Goal: Information Seeking & Learning: Learn about a topic

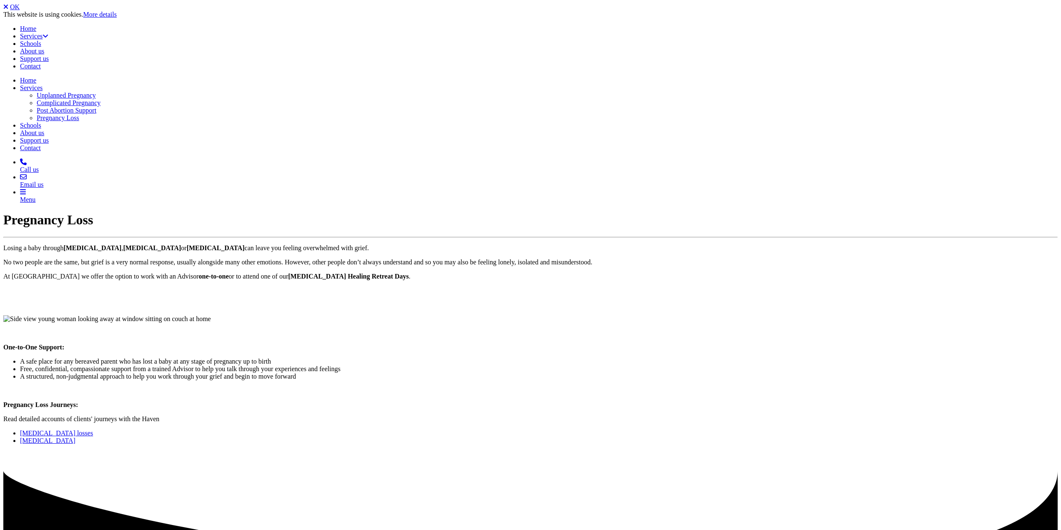
click at [75, 437] on link "Stillbirth" at bounding box center [47, 440] width 55 height 7
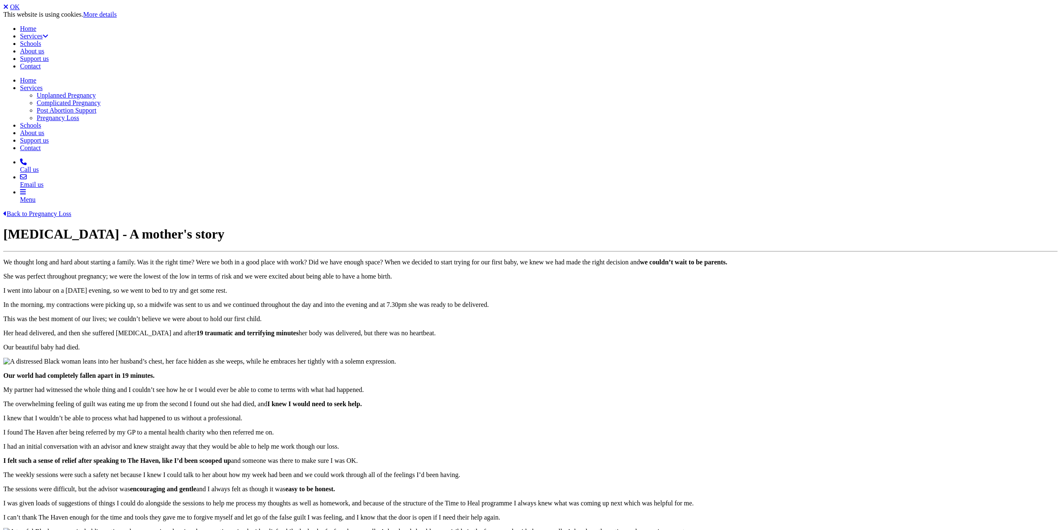
click at [71, 210] on link "Back to Pregnancy Loss" at bounding box center [37, 213] width 68 height 7
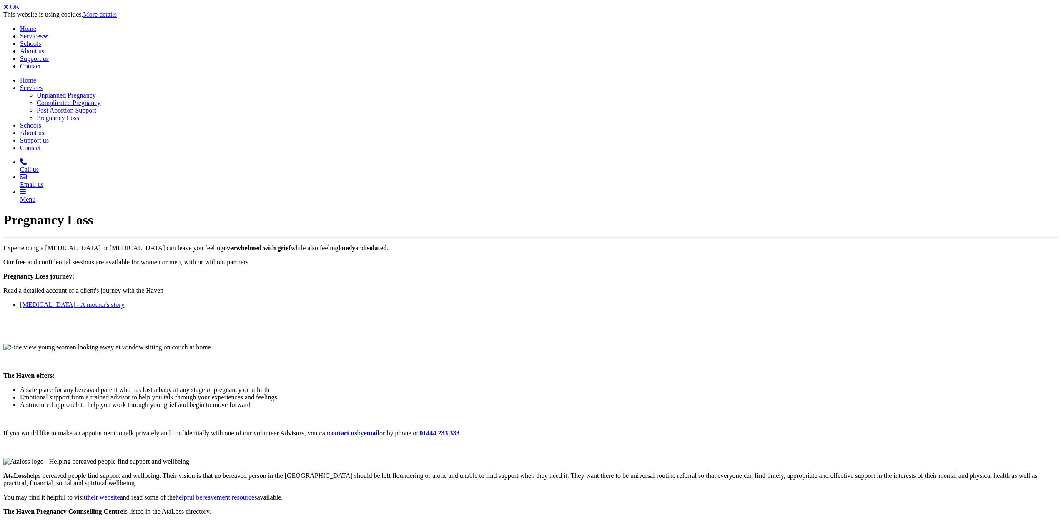
click at [124, 301] on link "Stillbirth - A mother's story" at bounding box center [72, 304] width 104 height 7
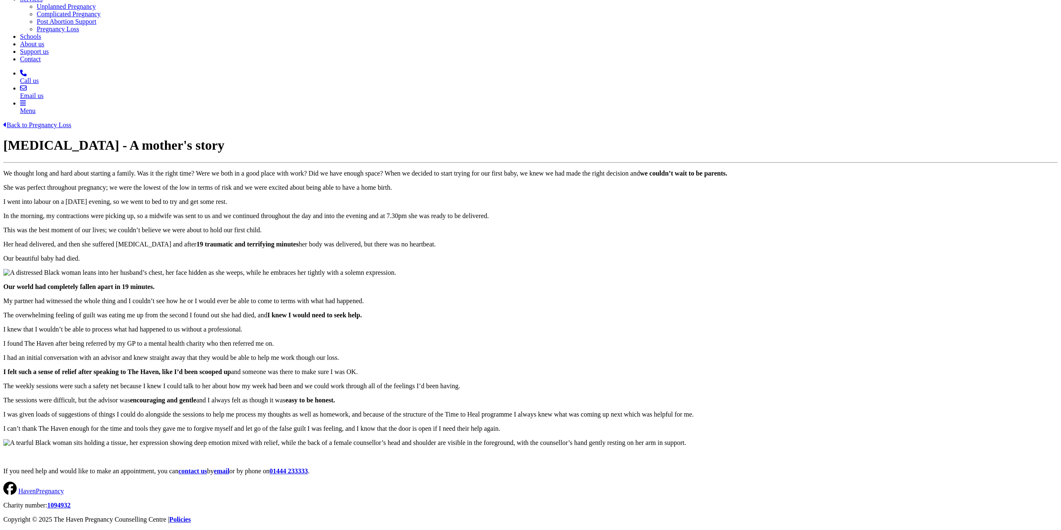
scroll to position [541, 0]
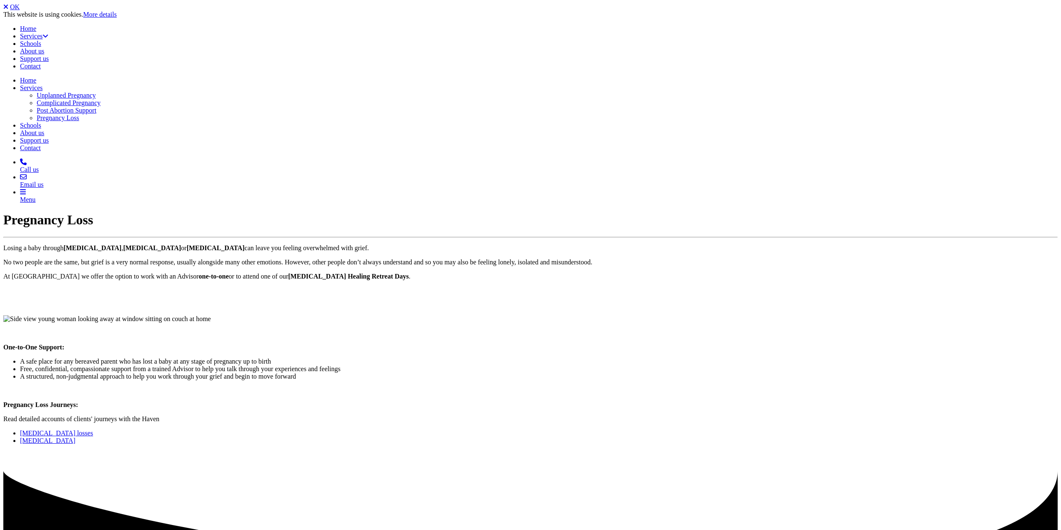
drag, startPoint x: 608, startPoint y: 305, endPoint x: 610, endPoint y: 313, distance: 8.0
click at [608, 401] on div "Pregnancy Loss Journeys: Read detailed accounts of clients' journeys with the H…" at bounding box center [530, 422] width 1054 height 43
click at [93, 429] on link "[MEDICAL_DATA] losses" at bounding box center [56, 432] width 73 height 7
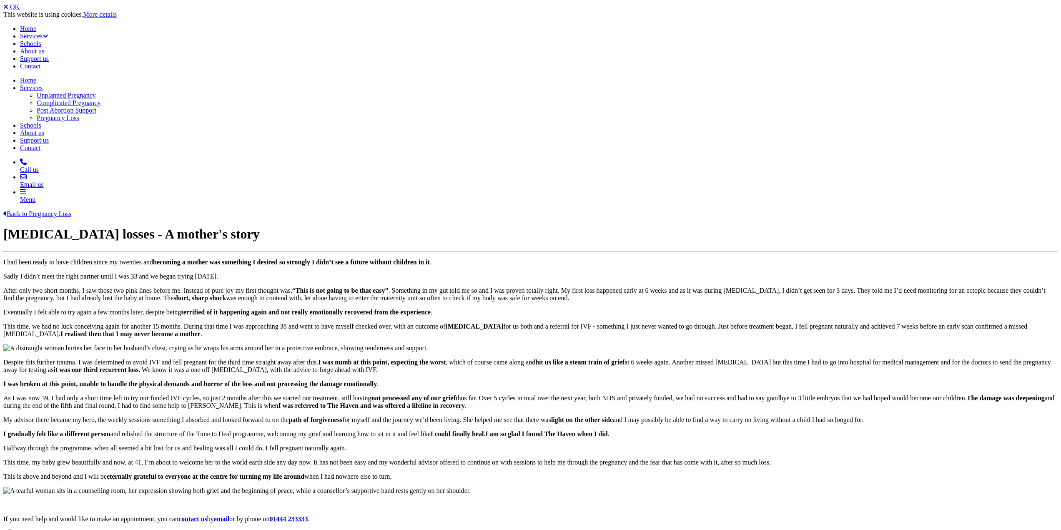
click at [687, 344] on div at bounding box center [530, 344] width 1054 height 0
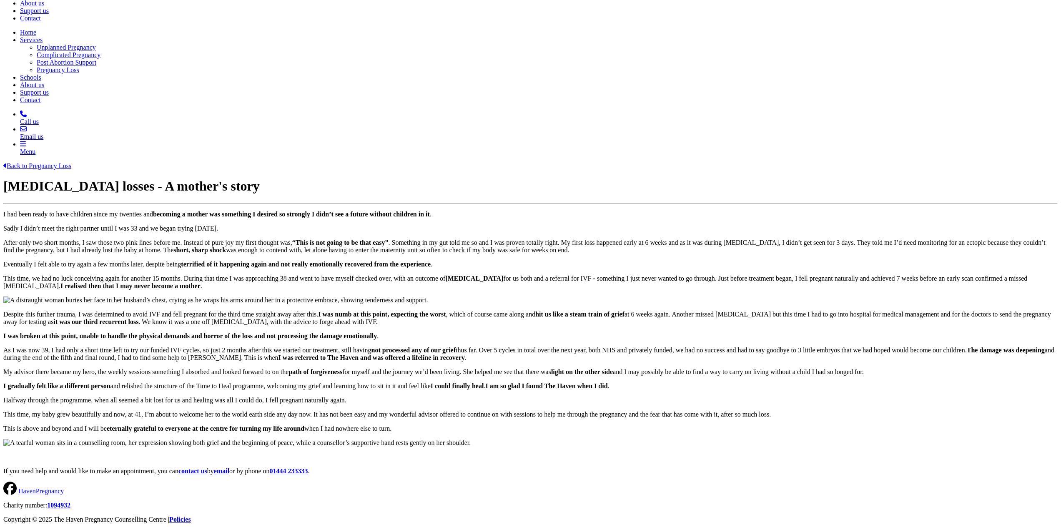
scroll to position [409, 0]
click at [867, 296] on div "Despite this further trauma, I was determined to avoid IVF and fell pregnant fo…" at bounding box center [530, 328] width 1054 height 65
drag, startPoint x: 426, startPoint y: 292, endPoint x: 429, endPoint y: 297, distance: 6.0
click at [426, 368] on p "My advisor there became my hero, the weekly sessions something I absorbed and l…" at bounding box center [530, 372] width 1054 height 8
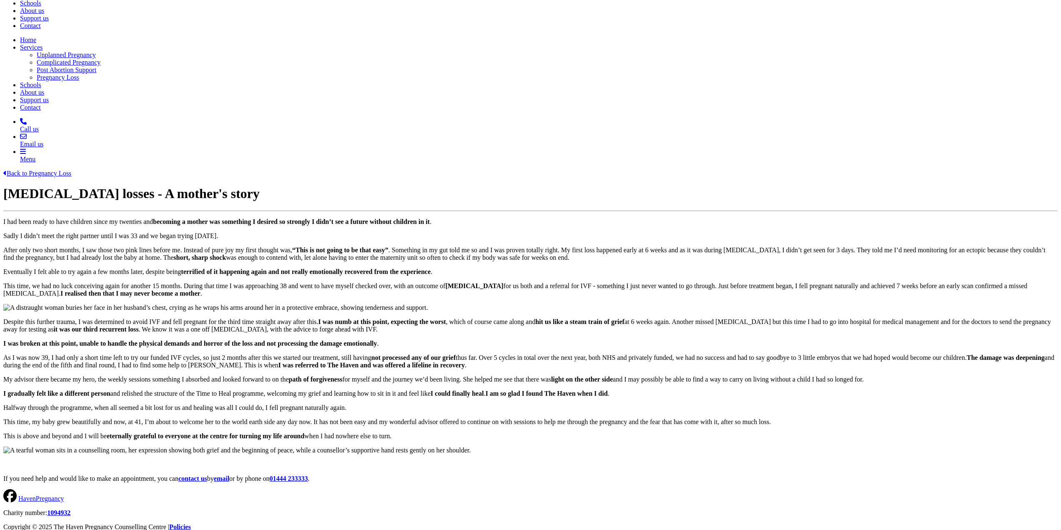
scroll to position [0, 0]
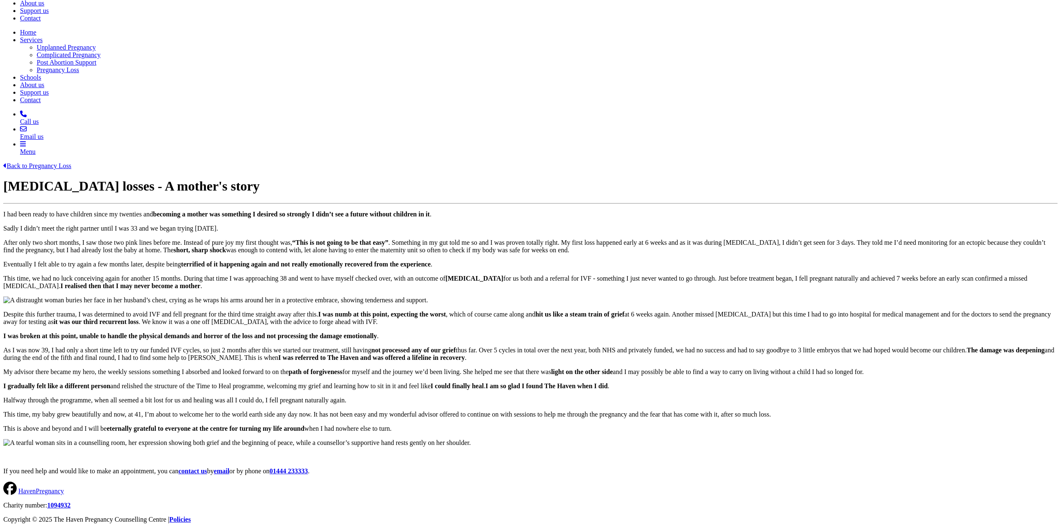
scroll to position [575, 0]
click at [419, 368] on p "My advisor there became my hero, the weekly sessions something I absorbed and l…" at bounding box center [530, 372] width 1054 height 8
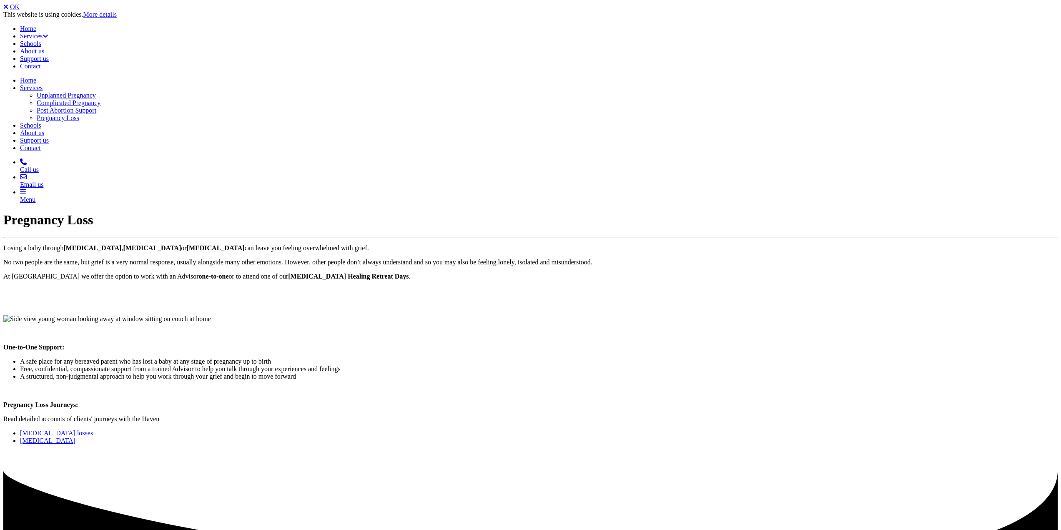
click at [75, 437] on link "[MEDICAL_DATA]" at bounding box center [47, 440] width 55 height 7
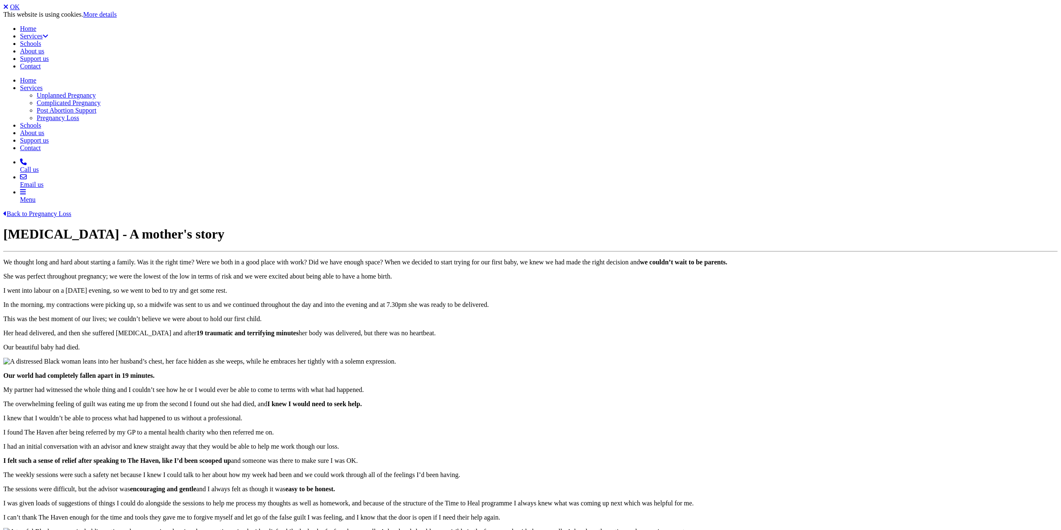
click at [568, 314] on div "We thought long and hard about starting a family. Was it the right time? Were w…" at bounding box center [530, 304] width 1054 height 93
click at [20, 10] on link "OK" at bounding box center [15, 6] width 10 height 7
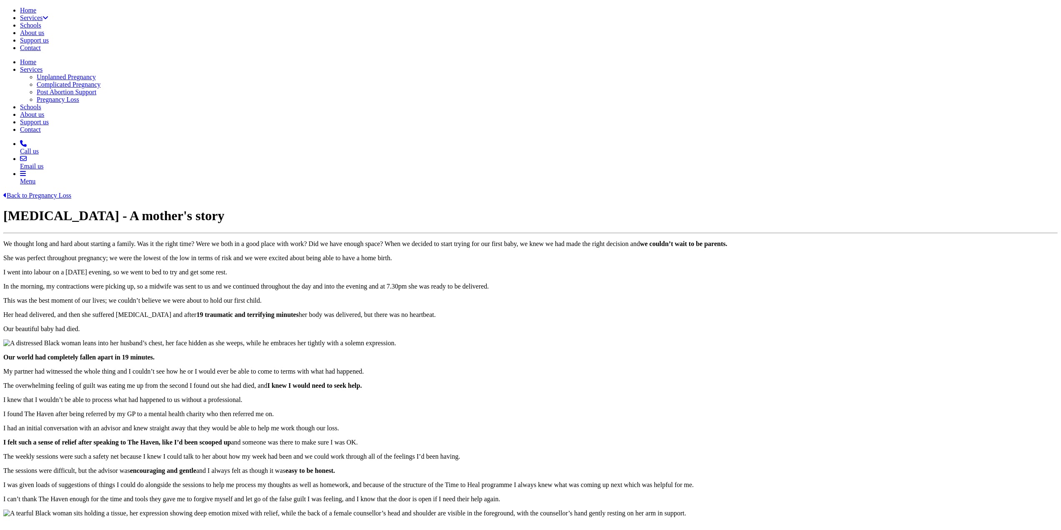
click at [957, 192] on div "Back to Pregnancy Loss Stillbirth - A mother's story We thought long and hard a…" at bounding box center [530, 369] width 1054 height 354
click at [71, 192] on link "Back to Pregnancy Loss" at bounding box center [37, 195] width 68 height 7
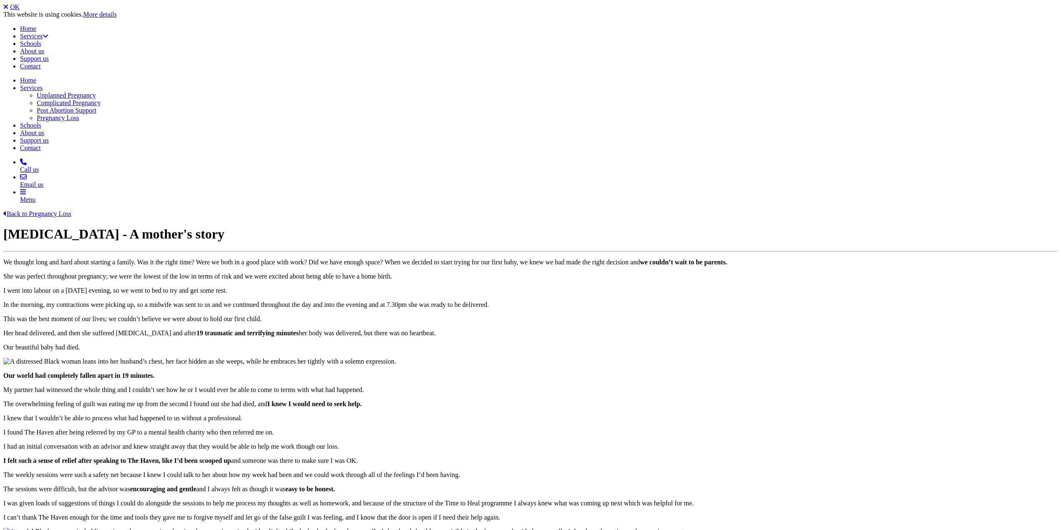
click at [548, 258] on div "We thought long and hard about starting a family. Was it the right time? Were w…" at bounding box center [530, 304] width 1054 height 93
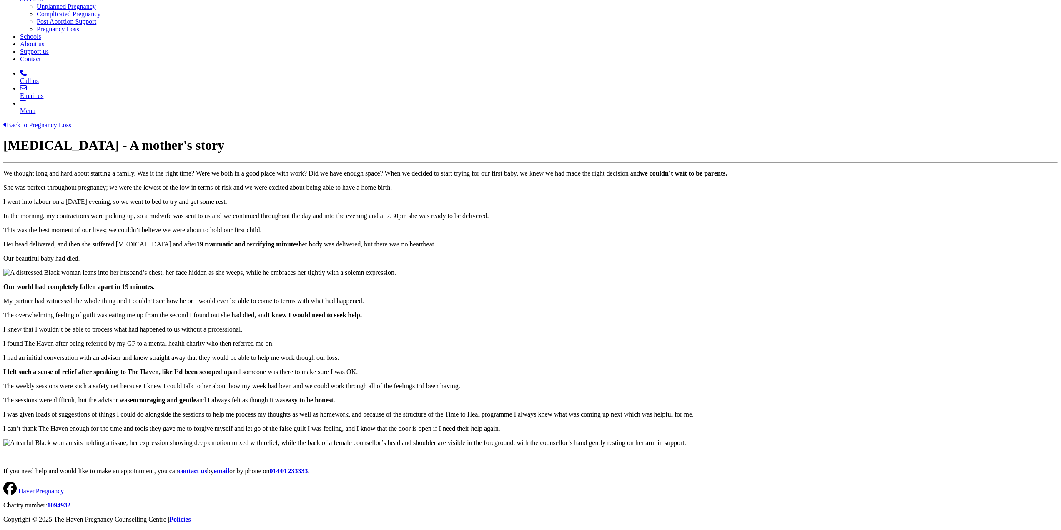
scroll to position [568, 0]
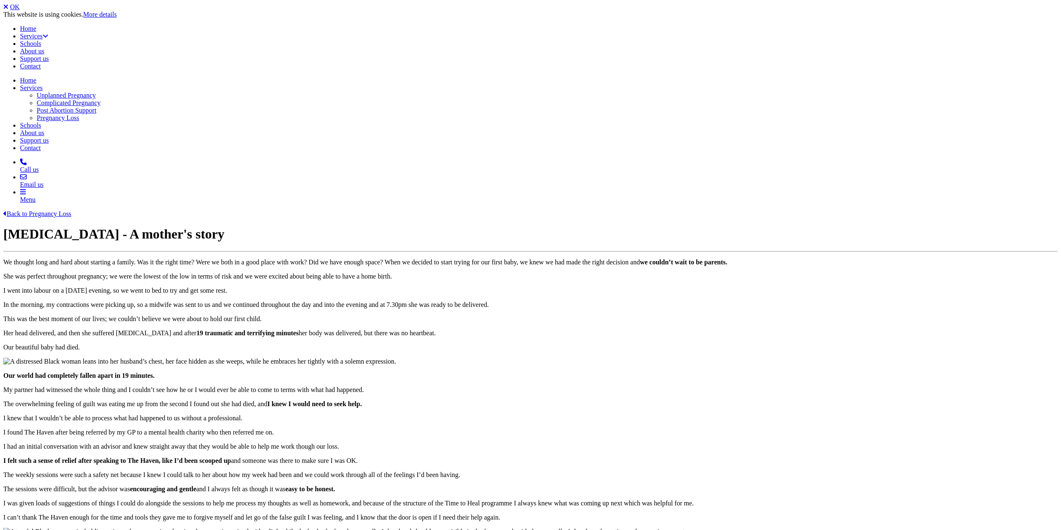
scroll to position [568, 0]
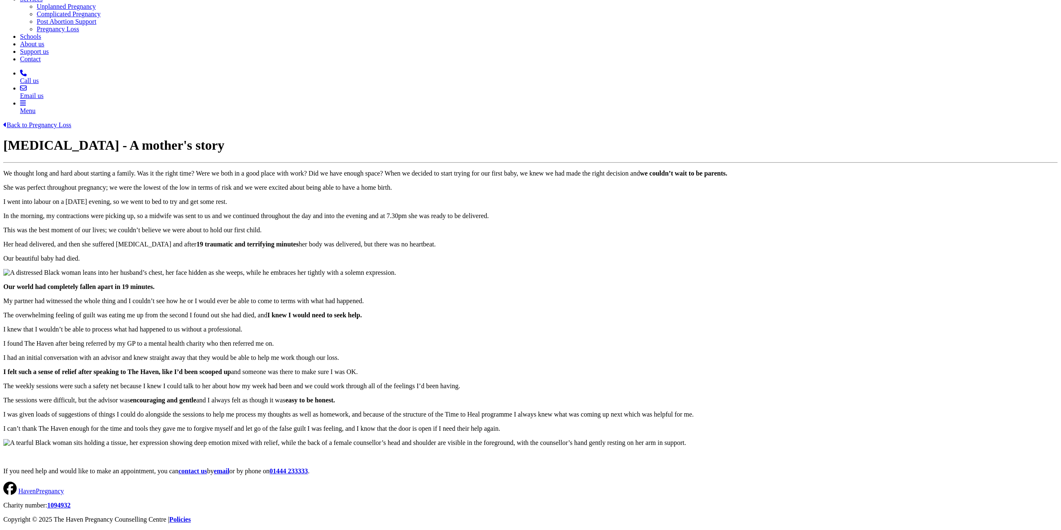
click at [686, 439] on img at bounding box center [344, 443] width 683 height 8
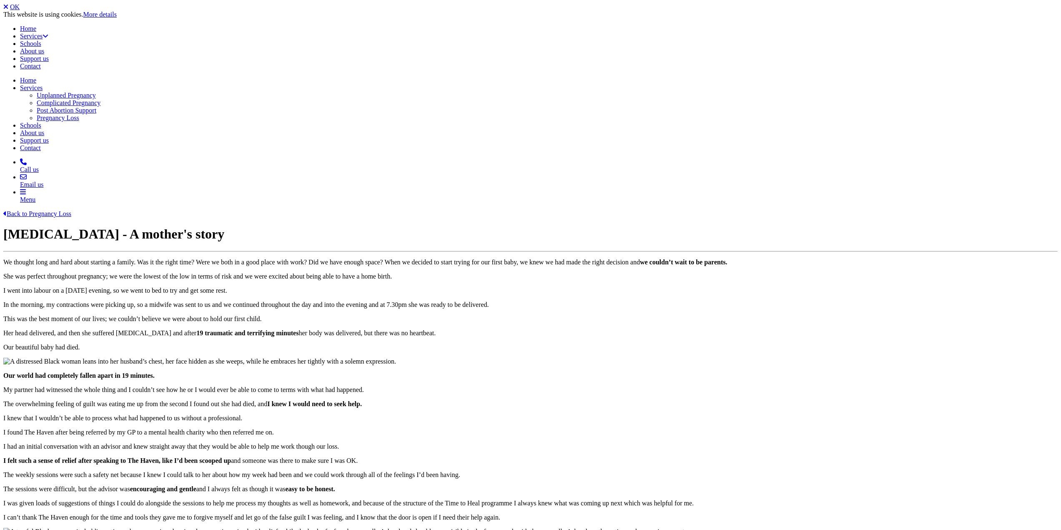
click at [254, 282] on div "Back to Pregnancy Loss [MEDICAL_DATA] - A mother's story We thought long and ha…" at bounding box center [530, 387] width 1054 height 354
click at [71, 210] on link "Back to Pregnancy Loss" at bounding box center [37, 213] width 68 height 7
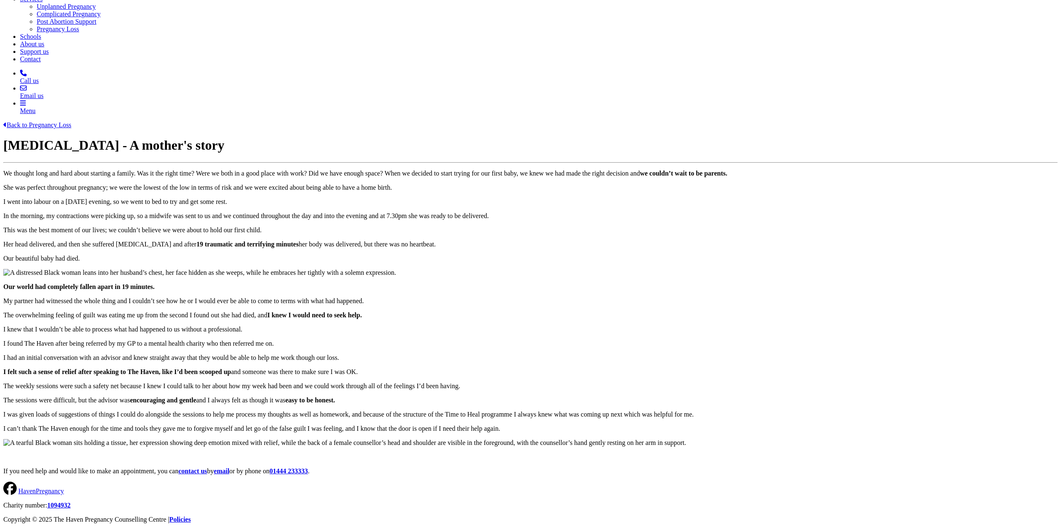
scroll to position [550, 0]
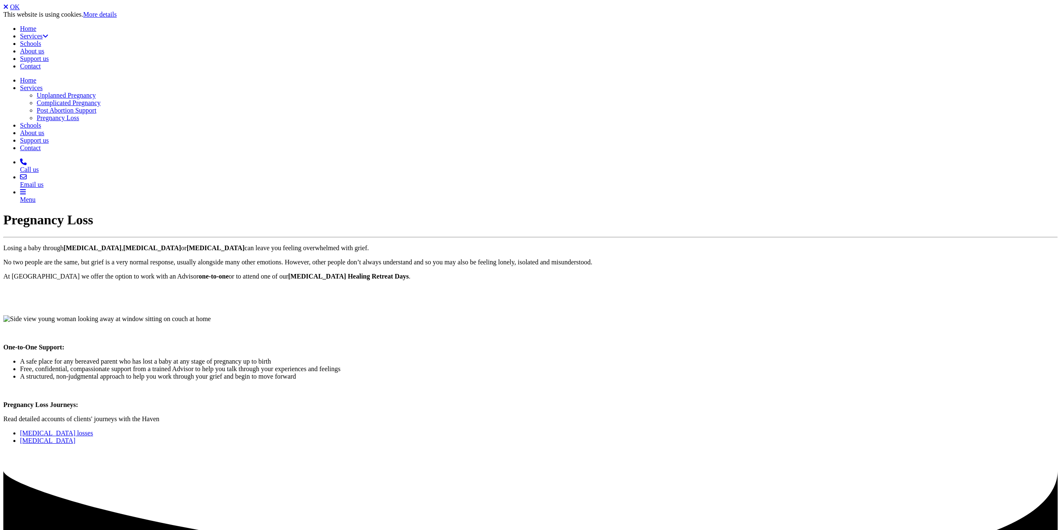
click at [93, 429] on link "[MEDICAL_DATA] losses" at bounding box center [56, 432] width 73 height 7
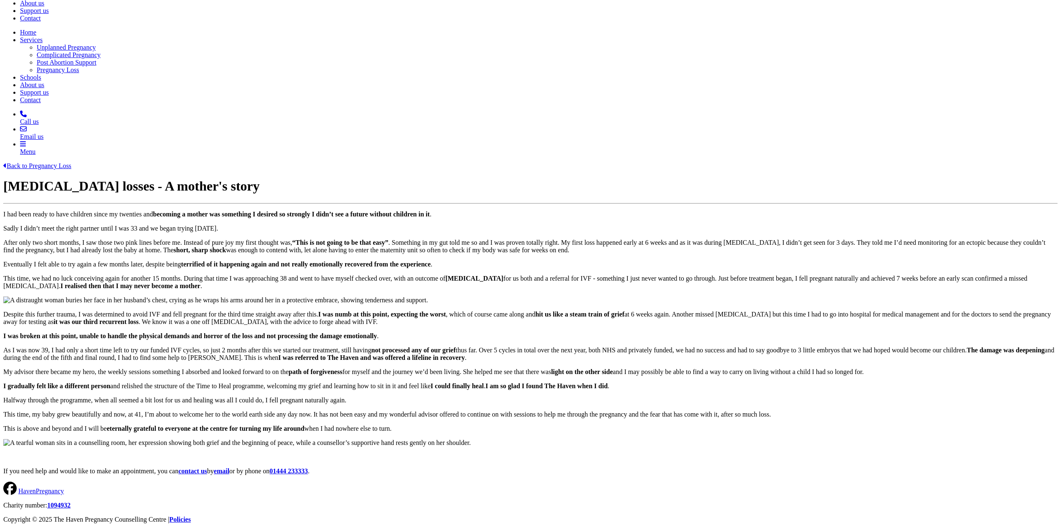
scroll to position [575, 0]
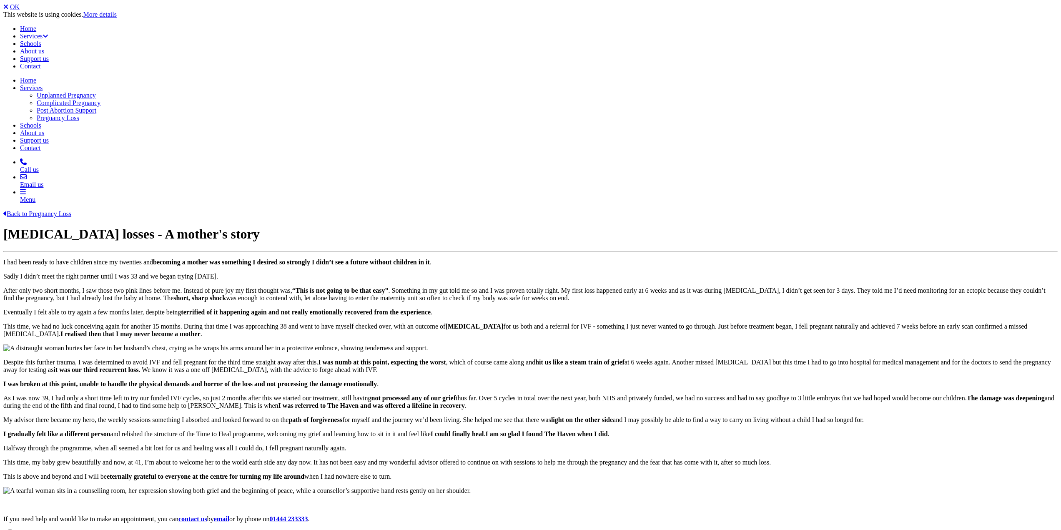
click at [71, 210] on link "Back to Pregnancy Loss" at bounding box center [37, 213] width 68 height 7
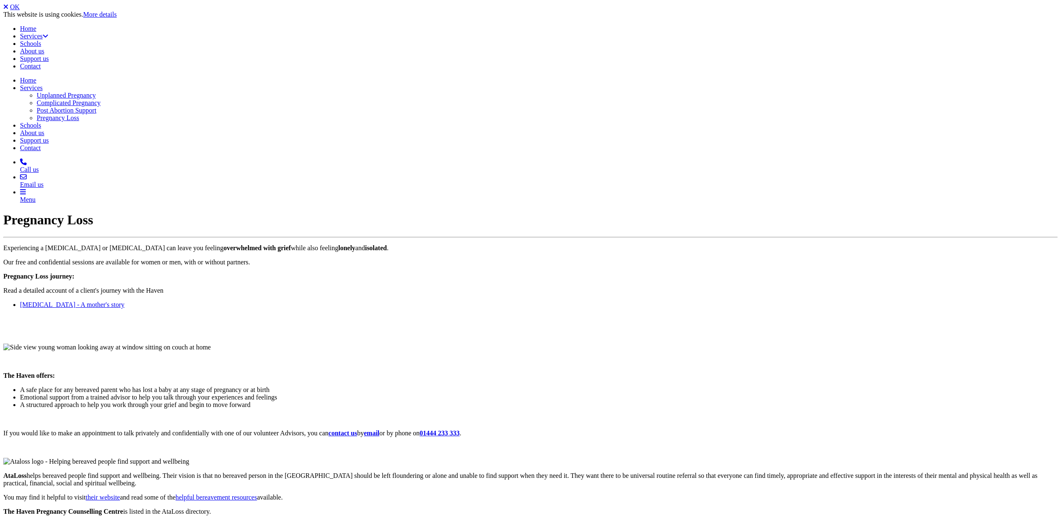
click at [20, 10] on link "OK" at bounding box center [15, 6] width 10 height 7
